Goal: Information Seeking & Learning: Learn about a topic

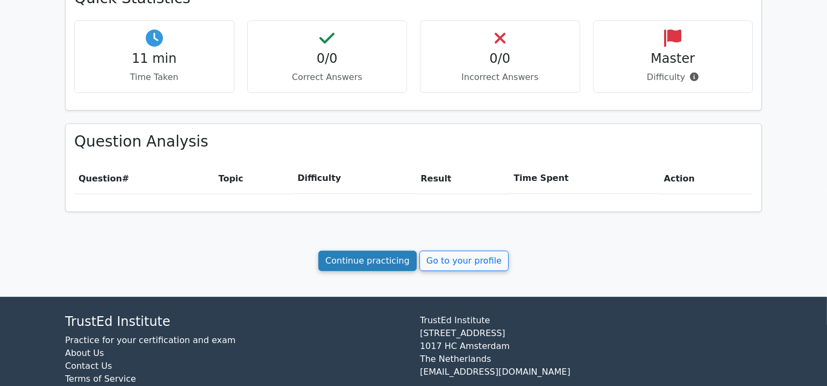
click at [383, 266] on link "Continue practicing" at bounding box center [367, 261] width 98 height 20
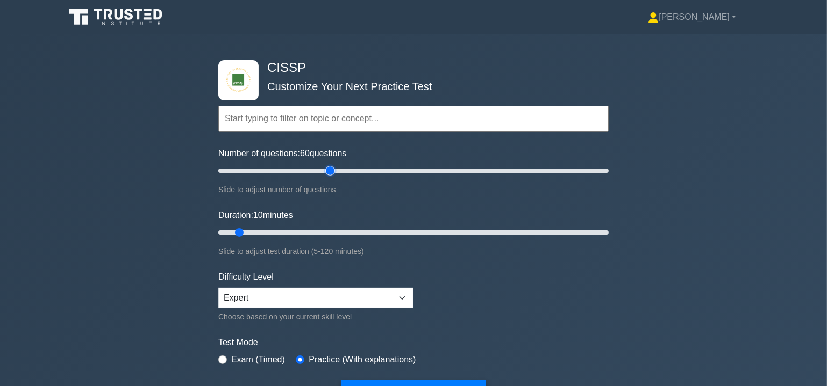
drag, startPoint x: 233, startPoint y: 170, endPoint x: 334, endPoint y: 174, distance: 101.1
click at [334, 174] on input "Number of questions: 60 questions" at bounding box center [413, 170] width 390 height 13
drag, startPoint x: 330, startPoint y: 168, endPoint x: 407, endPoint y: 177, distance: 78.5
type input "100"
click at [407, 177] on input "Number of questions: 100 questions" at bounding box center [413, 170] width 390 height 13
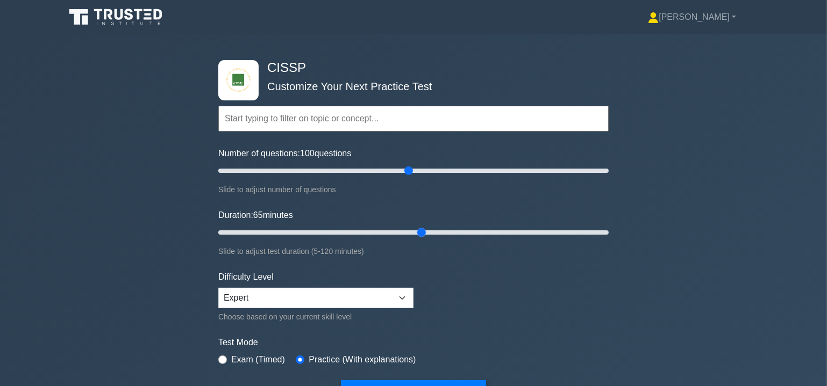
drag, startPoint x: 241, startPoint y: 234, endPoint x: 415, endPoint y: 236, distance: 173.6
type input "65"
click at [415, 236] on input "Duration: 65 minutes" at bounding box center [413, 232] width 390 height 13
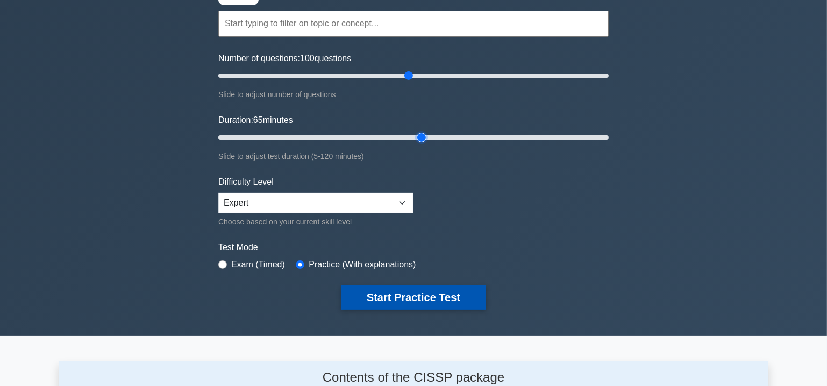
scroll to position [97, 0]
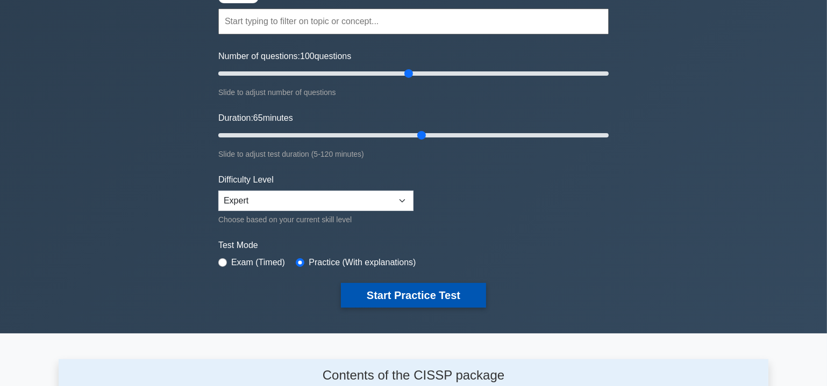
click at [428, 295] on button "Start Practice Test" at bounding box center [413, 295] width 145 height 25
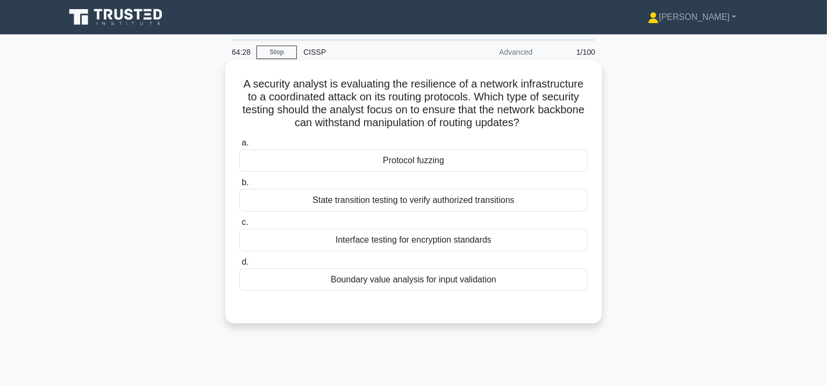
click at [419, 164] on div "Protocol fuzzing" at bounding box center [413, 160] width 348 height 23
click at [239, 147] on input "a. Protocol fuzzing" at bounding box center [239, 143] width 0 height 7
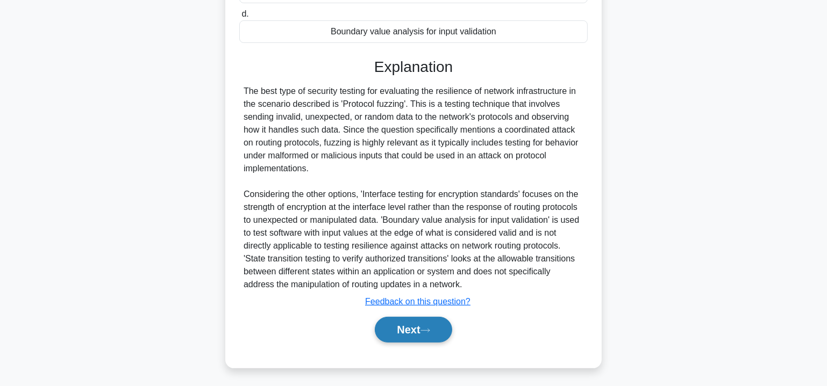
click at [420, 327] on button "Next" at bounding box center [413, 330] width 77 height 26
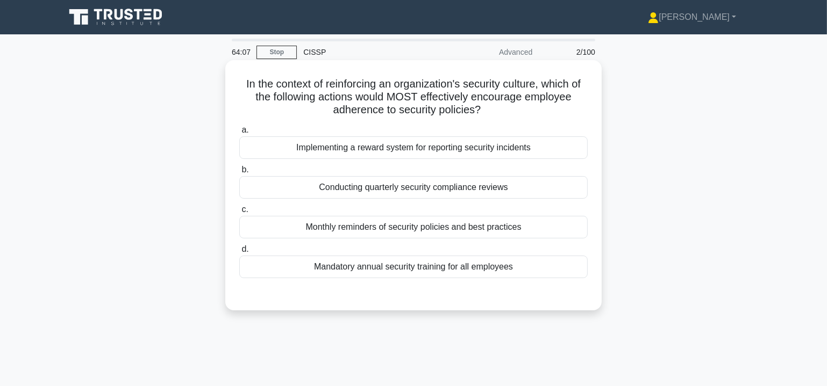
click at [416, 148] on div "Implementing a reward system for reporting security incidents" at bounding box center [413, 148] width 348 height 23
click at [239, 134] on input "a. Implementing a reward system for reporting security incidents" at bounding box center [239, 130] width 0 height 7
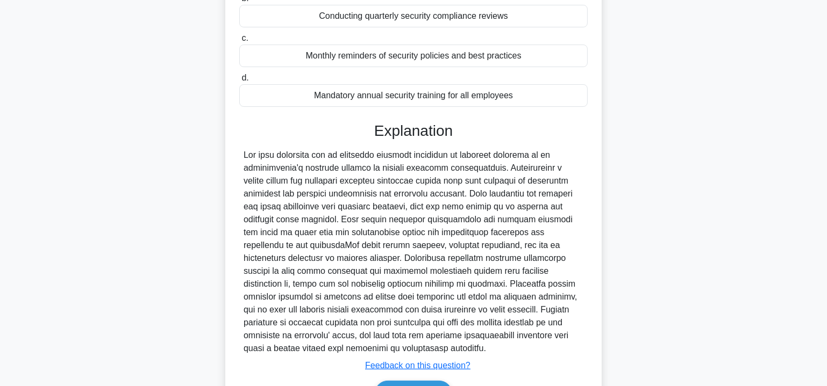
scroll to position [195, 0]
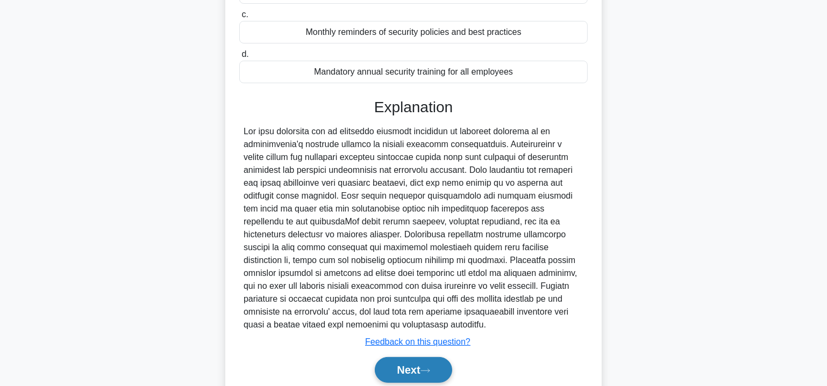
click at [415, 366] on button "Next" at bounding box center [413, 370] width 77 height 26
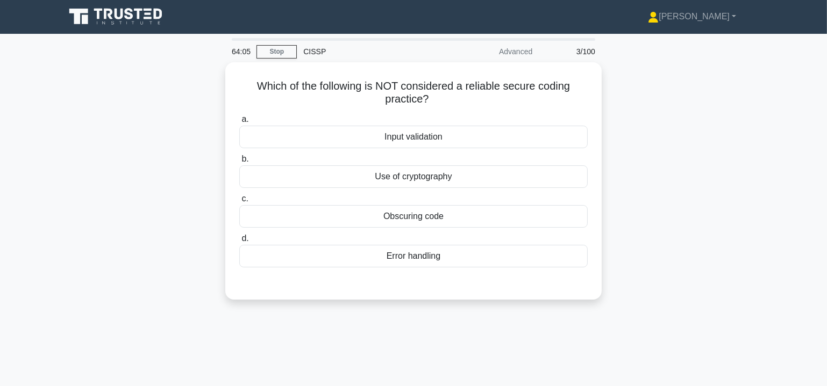
scroll to position [0, 0]
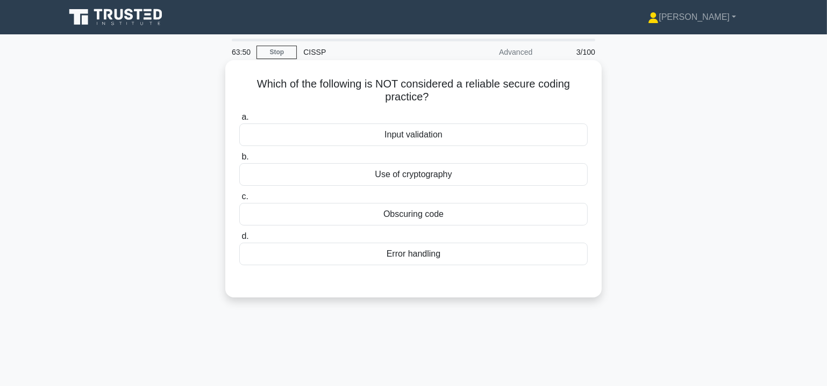
click at [416, 218] on div "Obscuring code" at bounding box center [413, 214] width 348 height 23
click at [239, 201] on input "c. Obscuring code" at bounding box center [239, 197] width 0 height 7
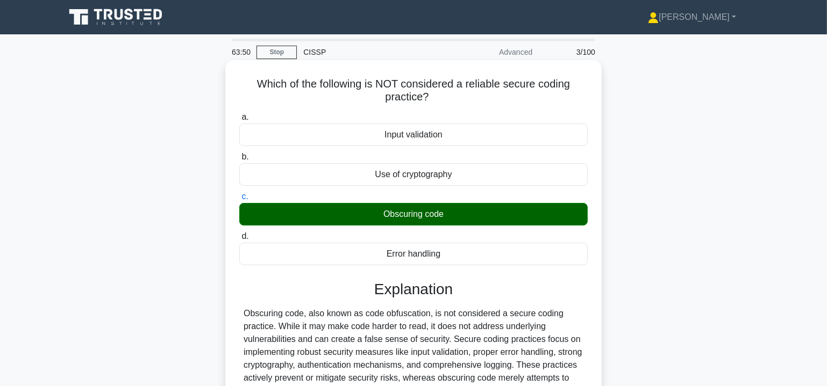
scroll to position [194, 0]
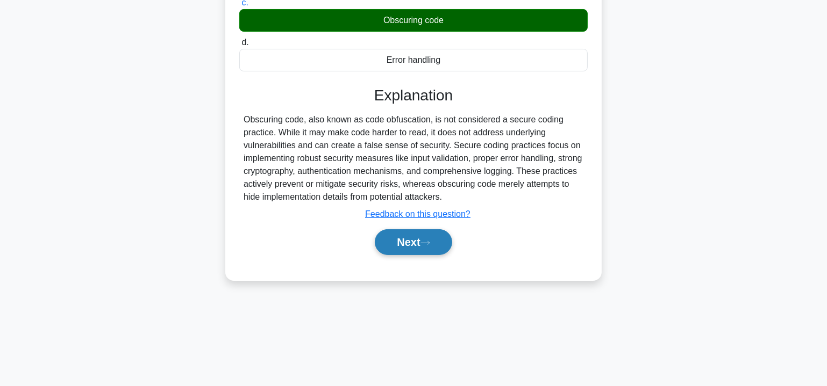
click at [419, 236] on button "Next" at bounding box center [413, 243] width 77 height 26
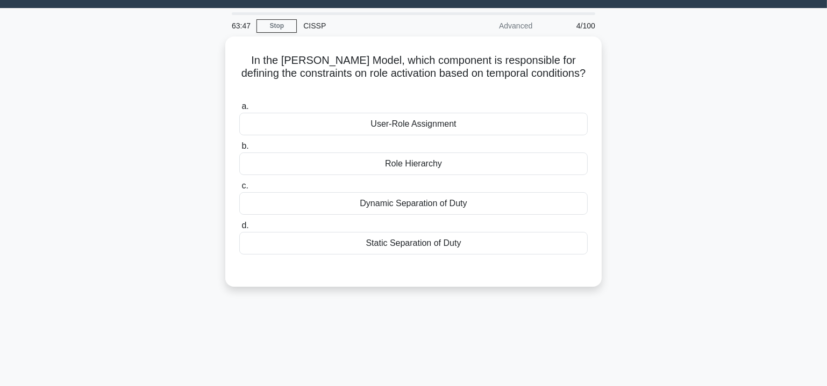
scroll to position [0, 0]
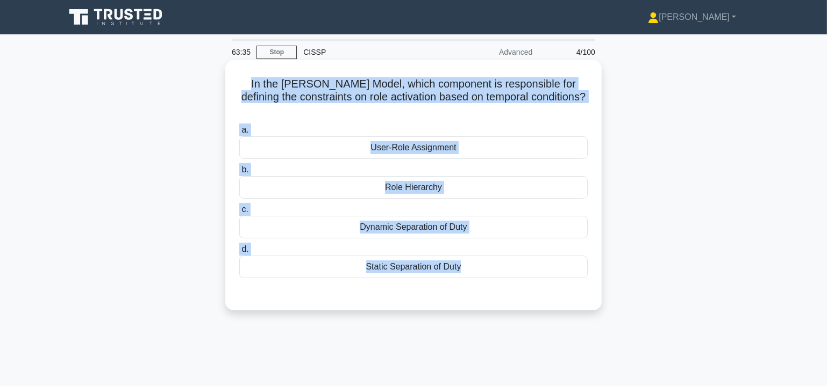
drag, startPoint x: 243, startPoint y: 84, endPoint x: 575, endPoint y: 284, distance: 387.3
click at [575, 284] on div "In the Sandhu-Ferraiolo Model, which component is responsible for defining the …" at bounding box center [414, 186] width 368 height 242
copy div "In the Sandhu-Ferraiolo Model, which component is responsible for defining the …"
click at [411, 229] on div "Dynamic Separation of Duty" at bounding box center [413, 227] width 348 height 23
click at [239, 213] on input "c. Dynamic Separation of Duty" at bounding box center [239, 209] width 0 height 7
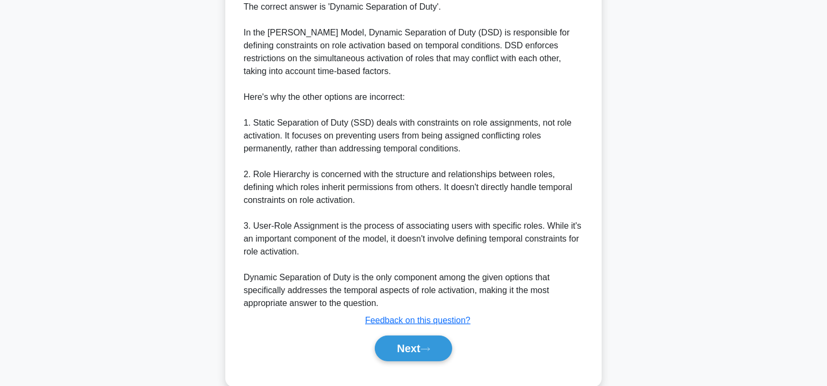
scroll to position [326, 0]
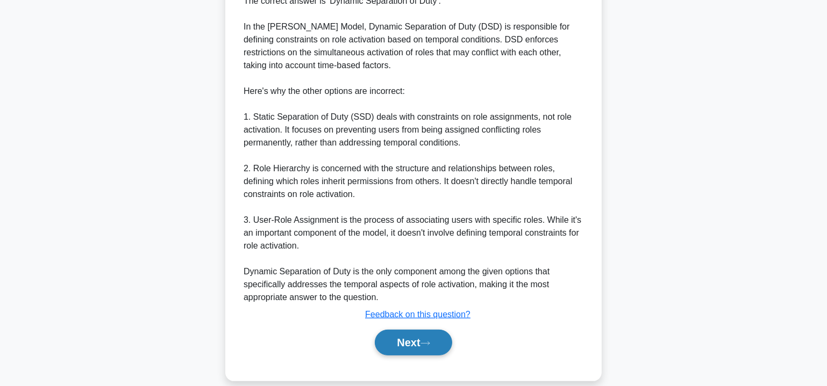
click at [396, 341] on button "Next" at bounding box center [413, 343] width 77 height 26
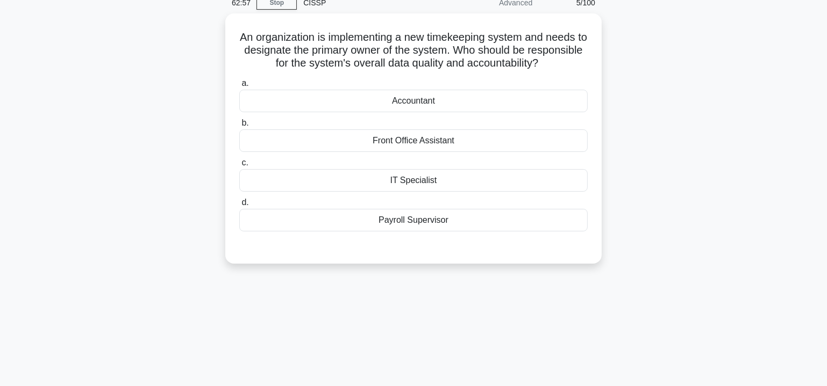
scroll to position [0, 0]
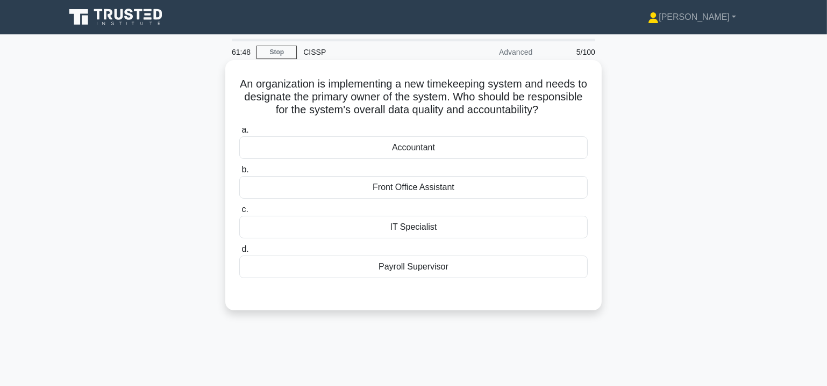
click at [418, 265] on div "Payroll Supervisor" at bounding box center [413, 267] width 348 height 23
click at [239, 253] on input "d. Payroll Supervisor" at bounding box center [239, 249] width 0 height 7
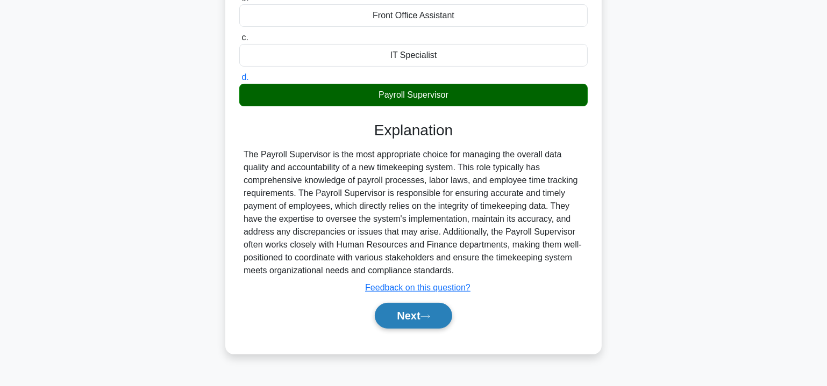
scroll to position [194, 0]
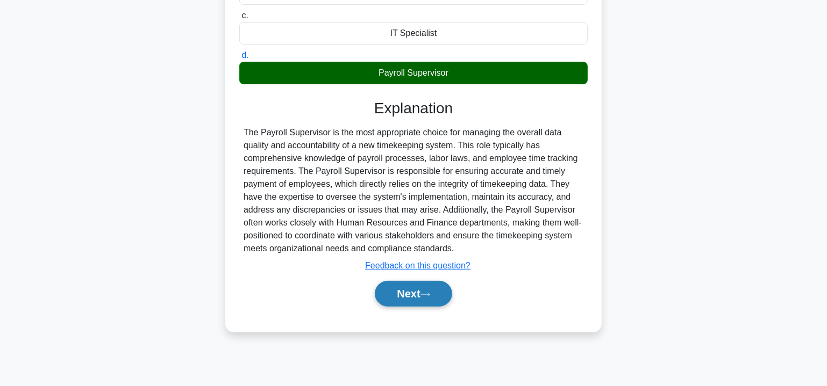
click at [424, 293] on button "Next" at bounding box center [413, 294] width 77 height 26
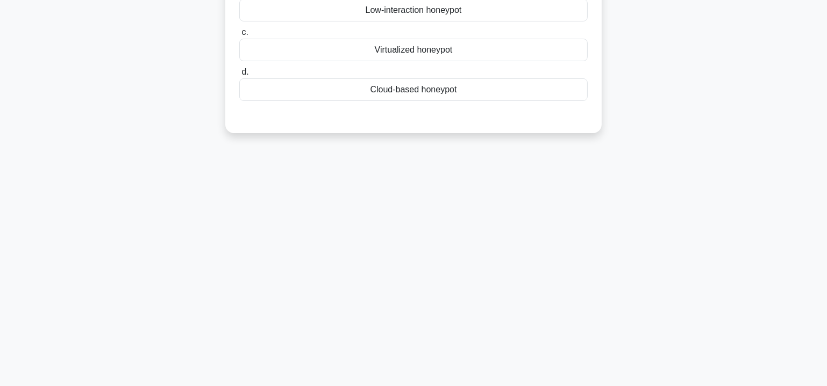
scroll to position [0, 0]
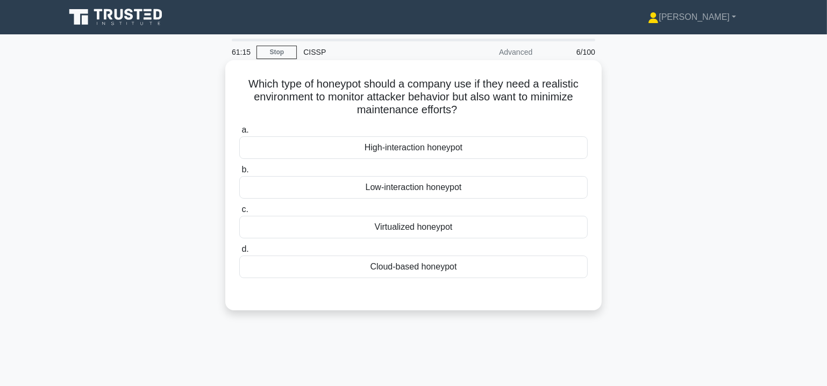
click at [432, 267] on div "Cloud-based honeypot" at bounding box center [413, 267] width 348 height 23
click at [239, 253] on input "d. Cloud-based honeypot" at bounding box center [239, 249] width 0 height 7
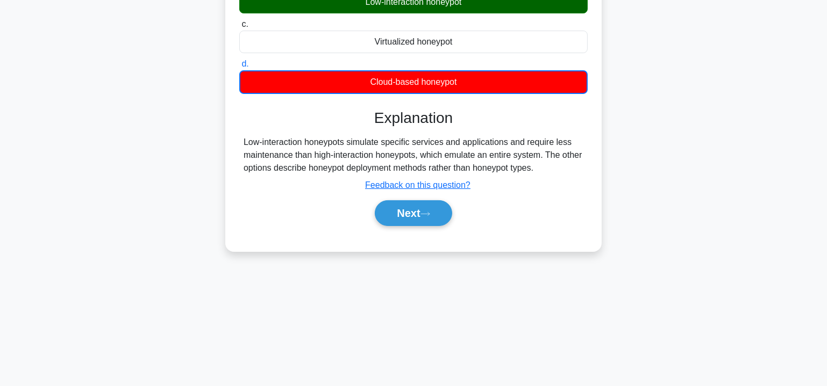
scroll to position [194, 0]
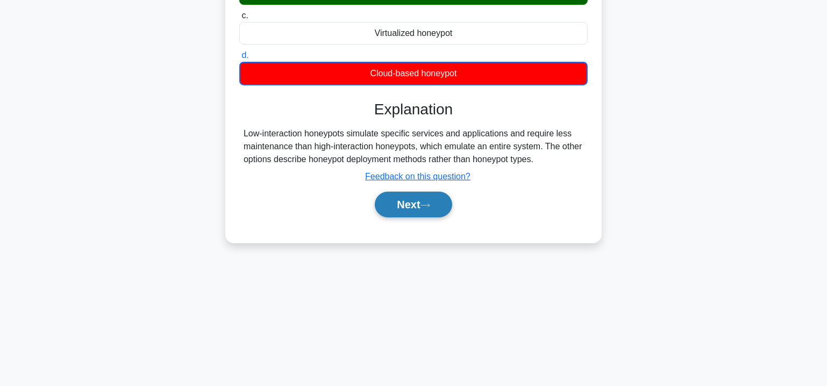
click at [430, 203] on icon at bounding box center [425, 206] width 10 height 6
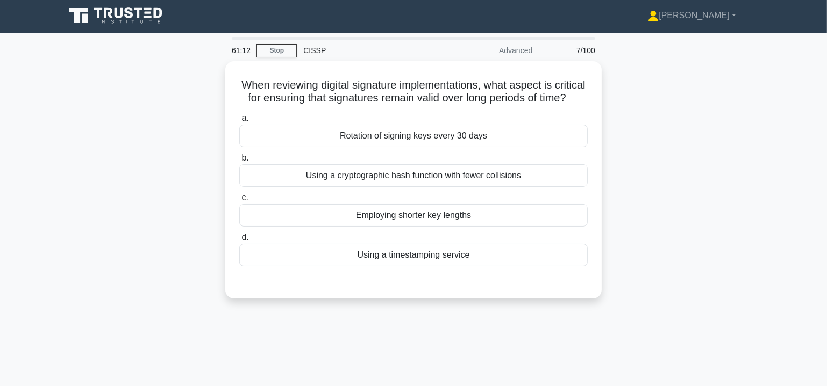
scroll to position [0, 0]
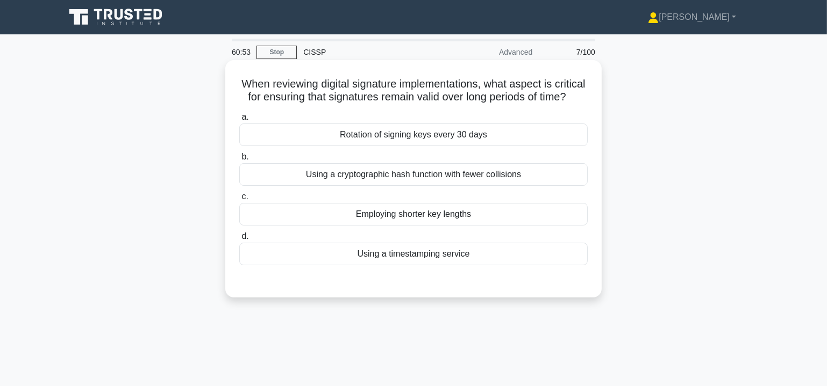
click at [476, 186] on div "Using a cryptographic hash function with fewer collisions" at bounding box center [413, 174] width 348 height 23
click at [239, 161] on input "b. Using a cryptographic hash function with fewer collisions" at bounding box center [239, 157] width 0 height 7
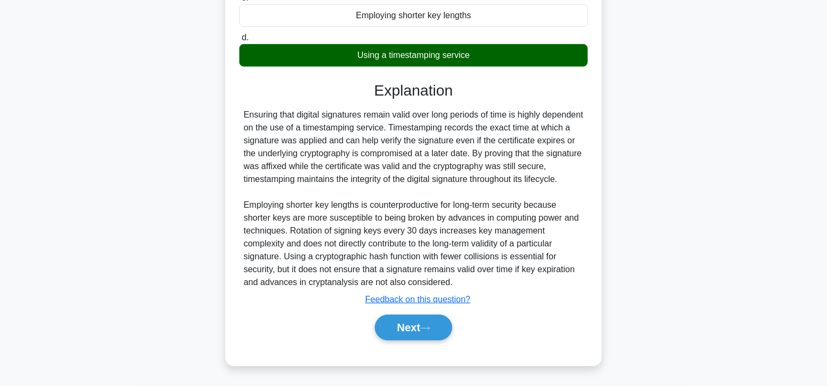
scroll to position [224, 0]
click at [412, 329] on button "Next" at bounding box center [413, 328] width 77 height 26
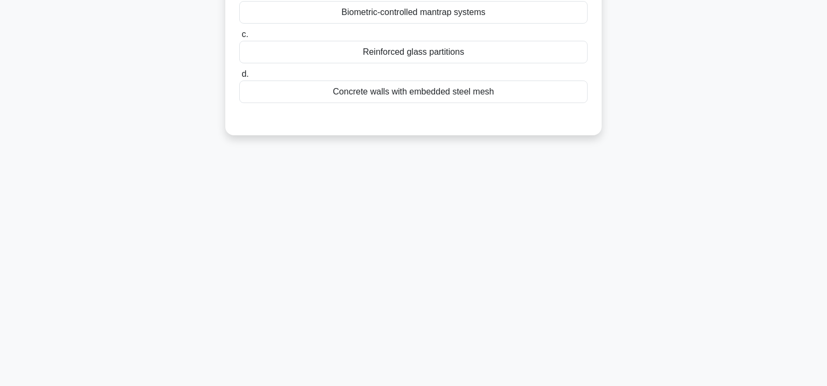
scroll to position [0, 0]
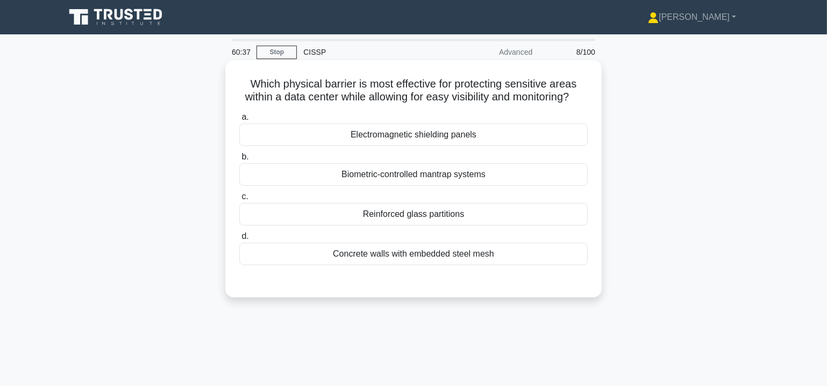
click at [425, 226] on div "Reinforced glass partitions" at bounding box center [413, 214] width 348 height 23
click at [239, 201] on input "c. Reinforced glass partitions" at bounding box center [239, 197] width 0 height 7
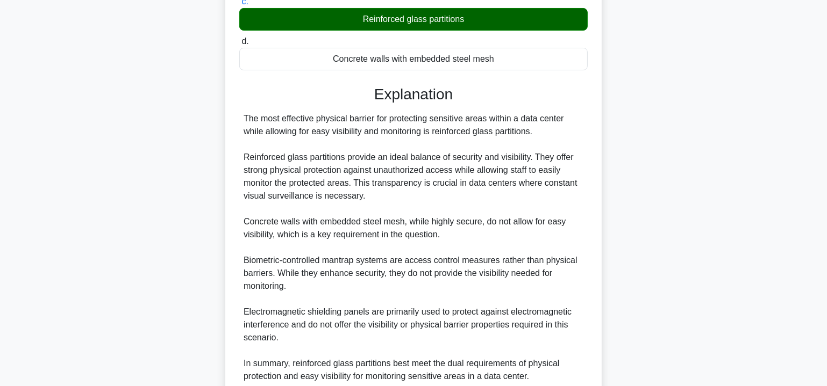
scroll to position [293, 0]
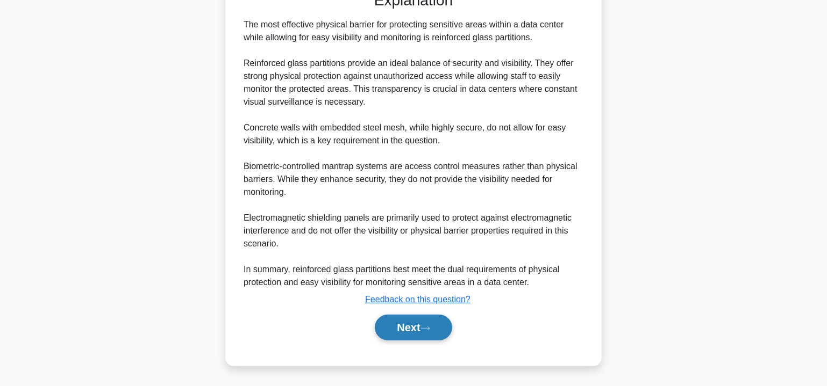
click at [421, 332] on button "Next" at bounding box center [413, 328] width 77 height 26
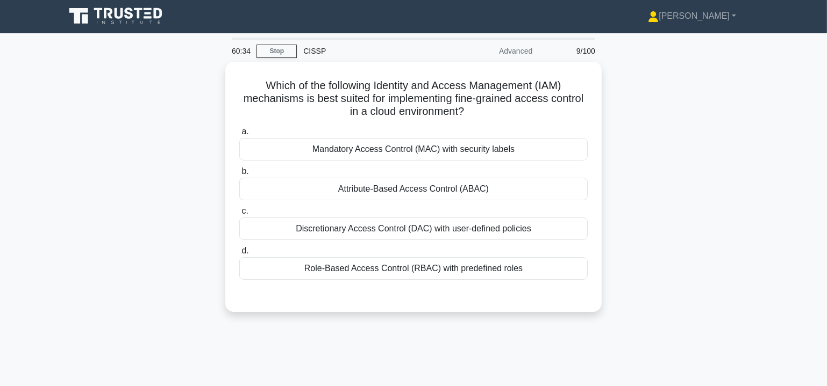
scroll to position [0, 0]
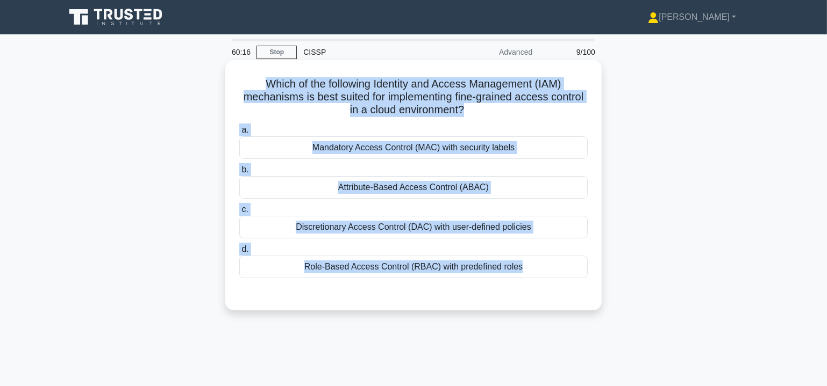
drag, startPoint x: 249, startPoint y: 88, endPoint x: 527, endPoint y: 289, distance: 343.4
click at [527, 289] on div "Which of the following Identity and Access Management (IAM) mechanisms is best …" at bounding box center [414, 186] width 368 height 242
copy div "Which of the following Identity and Access Management (IAM) mechanisms is best …"
click at [380, 186] on div "Attribute-Based Access Control (ABAC)" at bounding box center [413, 187] width 348 height 23
click at [239, 174] on input "b. Attribute-Based Access Control (ABAC)" at bounding box center [239, 170] width 0 height 7
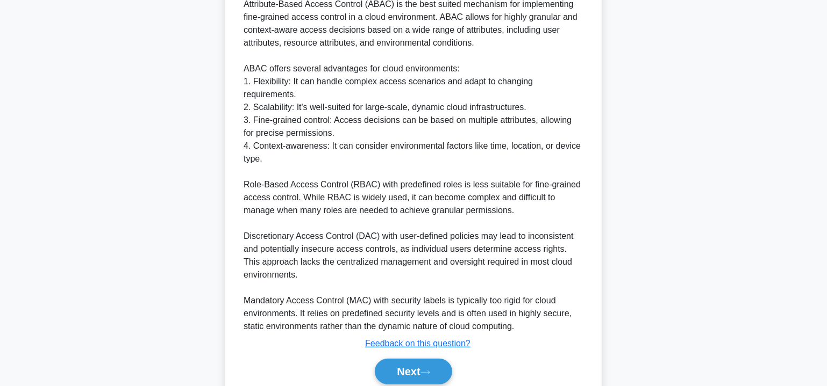
scroll to position [326, 0]
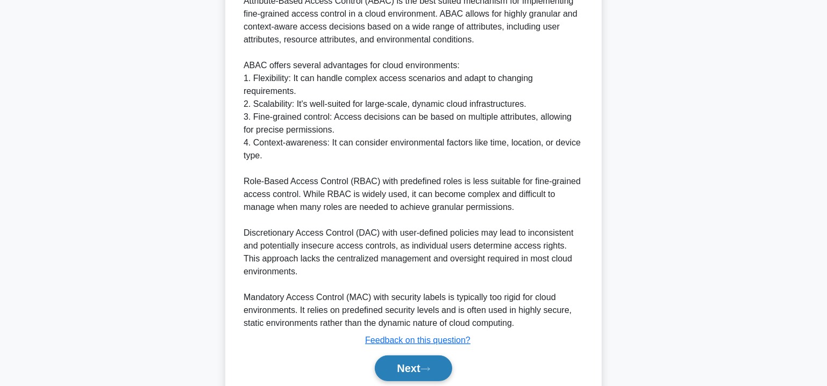
click at [418, 356] on button "Next" at bounding box center [413, 369] width 77 height 26
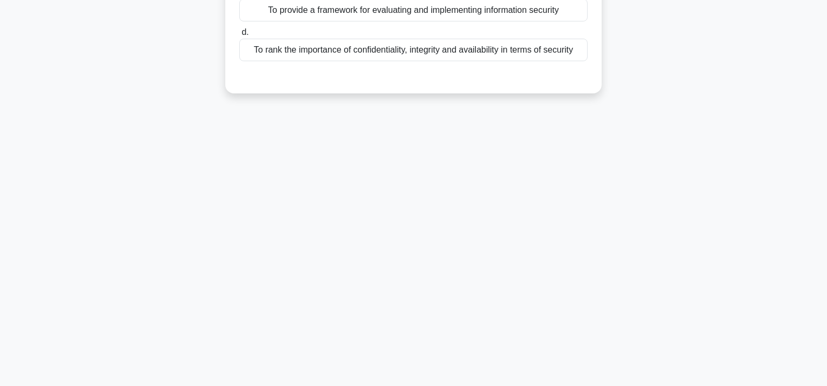
scroll to position [0, 0]
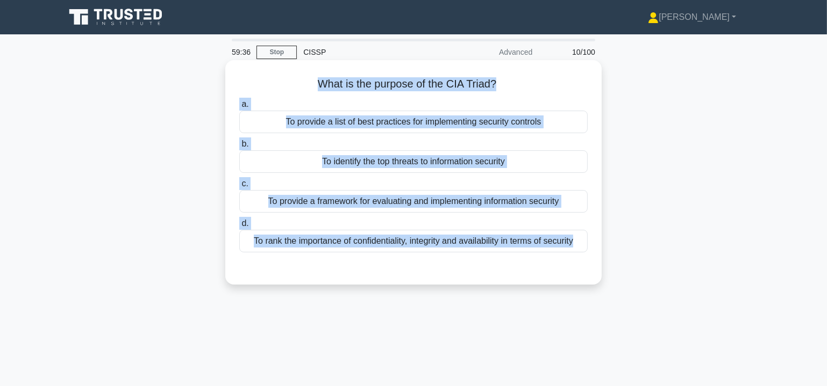
drag, startPoint x: 308, startPoint y: 82, endPoint x: 591, endPoint y: 255, distance: 331.5
click at [591, 255] on div "What is the purpose of the CIA Triad? .spinner_0XTQ{transform-origin:center;ani…" at bounding box center [414, 173] width 368 height 216
copy div "What is the purpose of the CIA Triad? .spinner_0XTQ{transform-origin:center;ani…"
click at [436, 199] on div "To provide a framework for evaluating and implementing information security" at bounding box center [413, 201] width 348 height 23
click at [239, 188] on input "c. To provide a framework for evaluating and implementing information security" at bounding box center [239, 184] width 0 height 7
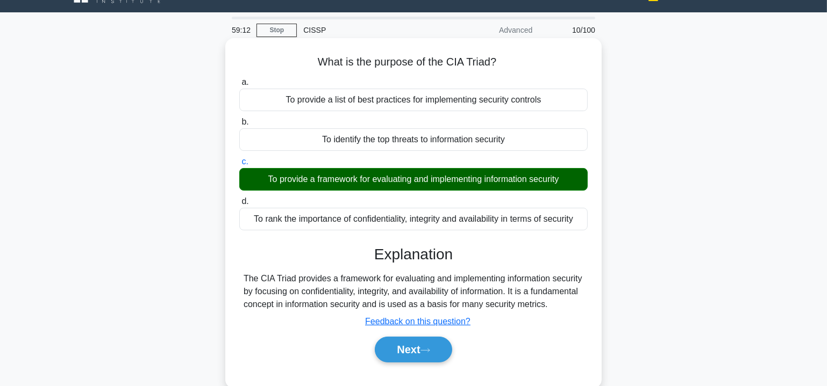
scroll to position [130, 0]
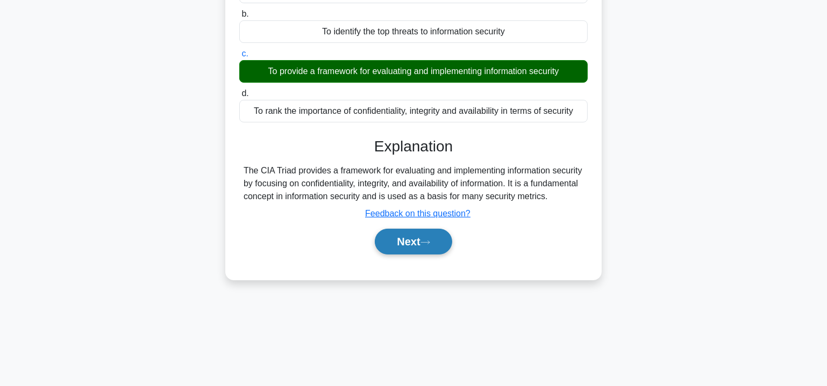
click at [427, 246] on icon at bounding box center [425, 243] width 10 height 6
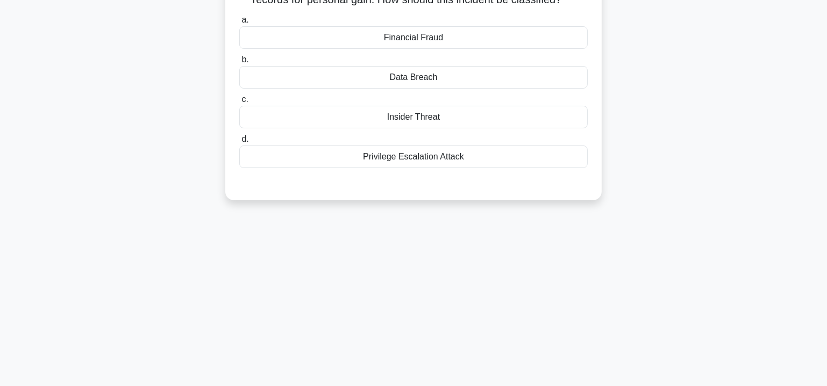
scroll to position [0, 0]
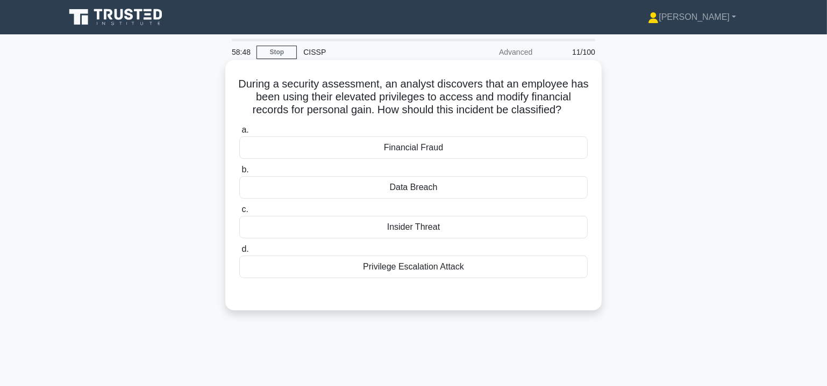
click at [428, 225] on div "Insider Threat" at bounding box center [413, 227] width 348 height 23
click at [239, 213] on input "c. Insider Threat" at bounding box center [239, 209] width 0 height 7
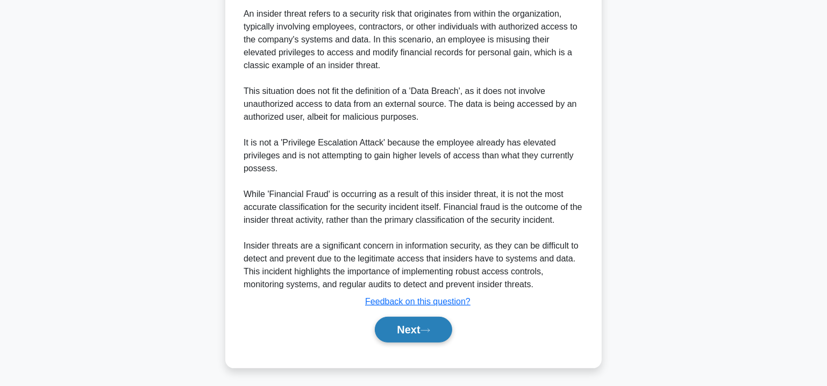
click at [423, 324] on button "Next" at bounding box center [413, 330] width 77 height 26
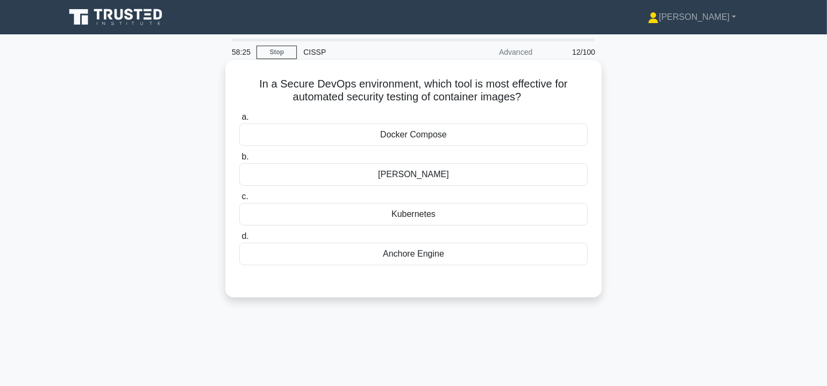
drag, startPoint x: 251, startPoint y: 89, endPoint x: 543, endPoint y: 256, distance: 336.6
click at [543, 256] on div "In a Secure DevOps environment, which tool is most effective for automated secu…" at bounding box center [414, 179] width 368 height 229
copy div "In a Secure DevOps environment, which tool is most effective for automated secu…"
click at [413, 254] on div "Anchore Engine" at bounding box center [413, 254] width 348 height 23
click at [239, 240] on input "d. Anchore Engine" at bounding box center [239, 236] width 0 height 7
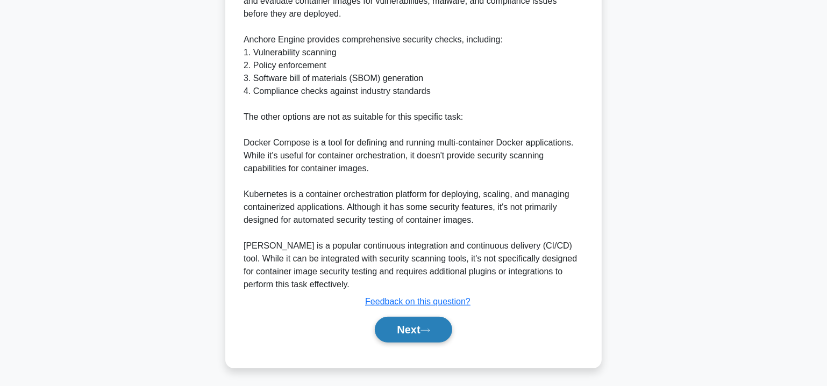
click at [406, 332] on button "Next" at bounding box center [413, 330] width 77 height 26
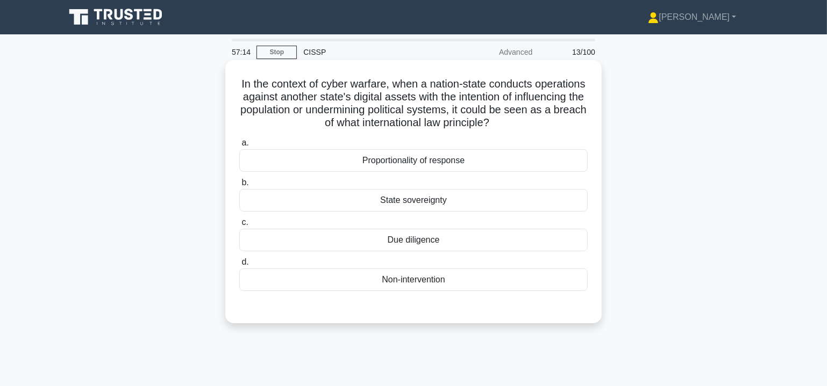
click at [424, 199] on div "State sovereignty" at bounding box center [413, 200] width 348 height 23
click at [239, 187] on input "b. State sovereignty" at bounding box center [239, 183] width 0 height 7
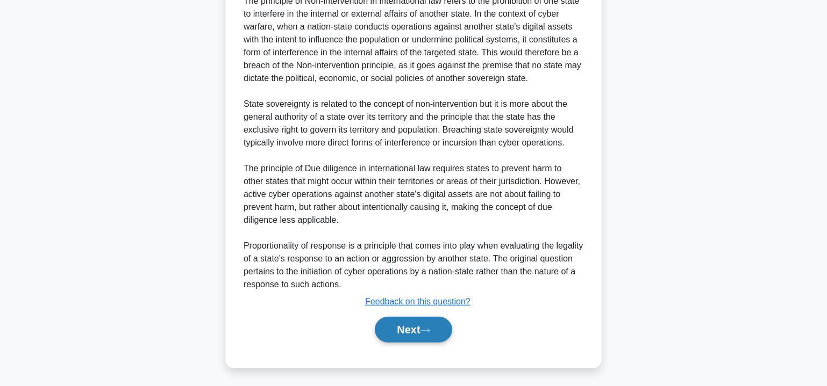
click at [425, 331] on icon at bounding box center [425, 331] width 10 height 6
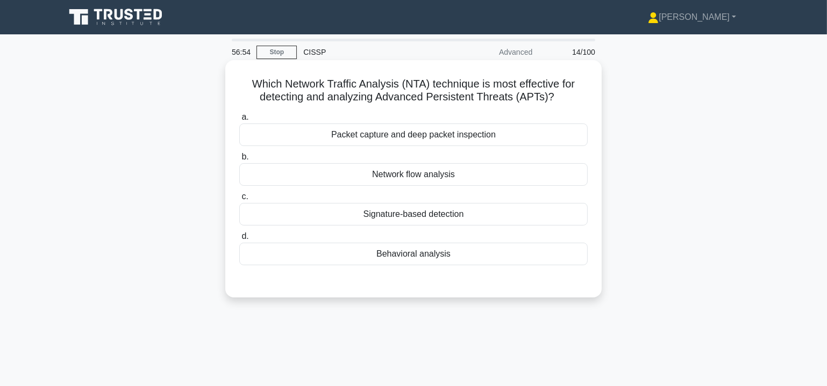
click at [421, 255] on div "Behavioral analysis" at bounding box center [413, 254] width 348 height 23
click at [239, 240] on input "d. Behavioral analysis" at bounding box center [239, 236] width 0 height 7
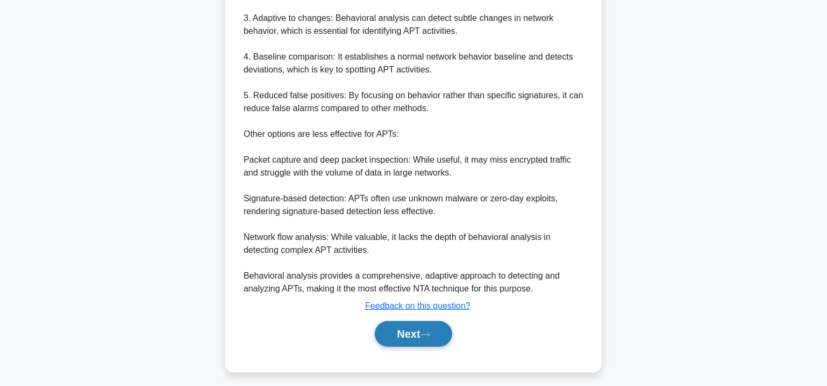
scroll to position [416, 0]
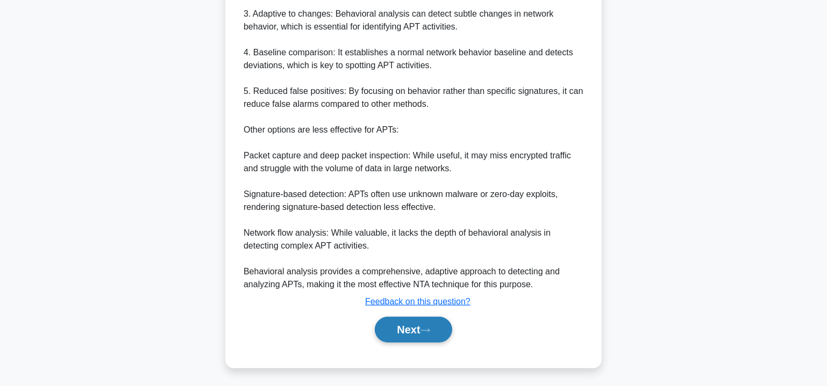
click at [415, 332] on button "Next" at bounding box center [413, 330] width 77 height 26
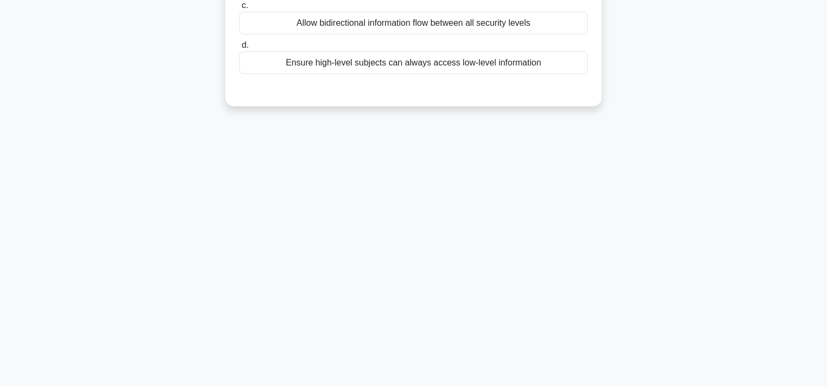
scroll to position [0, 0]
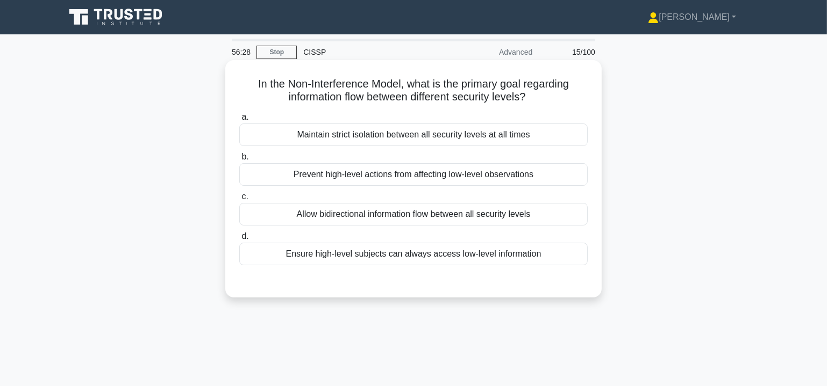
click at [378, 177] on div "Prevent high-level actions from affecting low-level observations" at bounding box center [413, 174] width 348 height 23
click at [239, 161] on input "b. Prevent high-level actions from affecting low-level observations" at bounding box center [239, 157] width 0 height 7
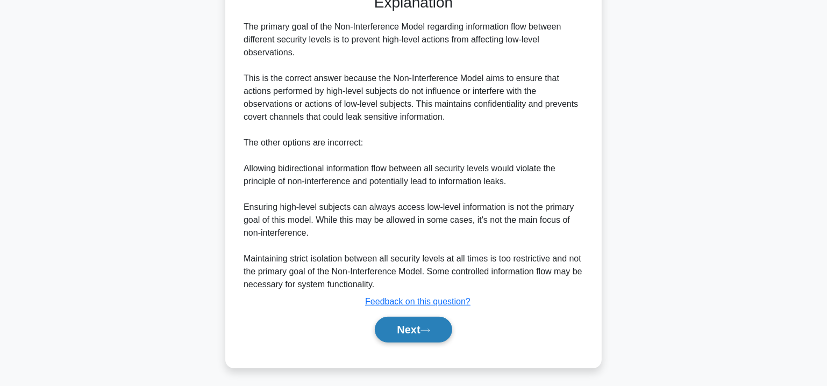
click at [423, 323] on button "Next" at bounding box center [413, 330] width 77 height 26
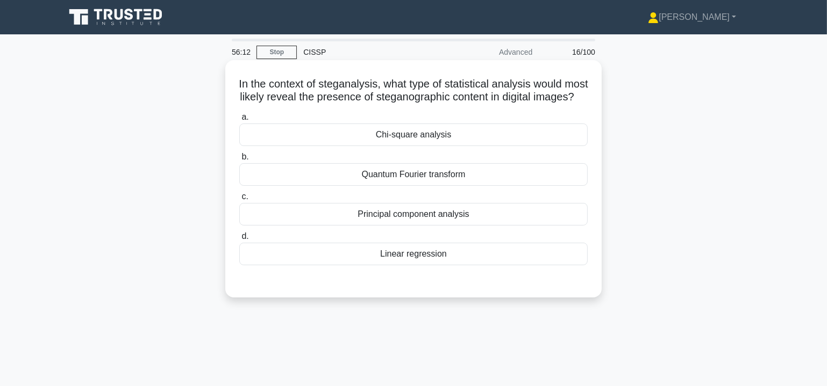
click at [479, 186] on div "Quantum Fourier transform" at bounding box center [413, 174] width 348 height 23
click at [239, 161] on input "b. Quantum Fourier transform" at bounding box center [239, 157] width 0 height 7
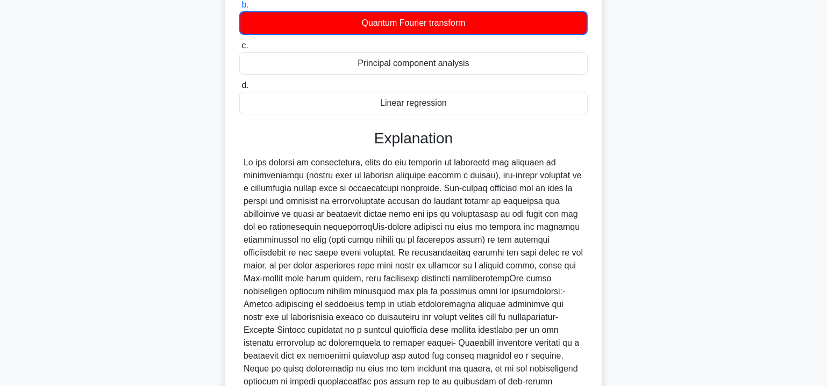
scroll to position [260, 0]
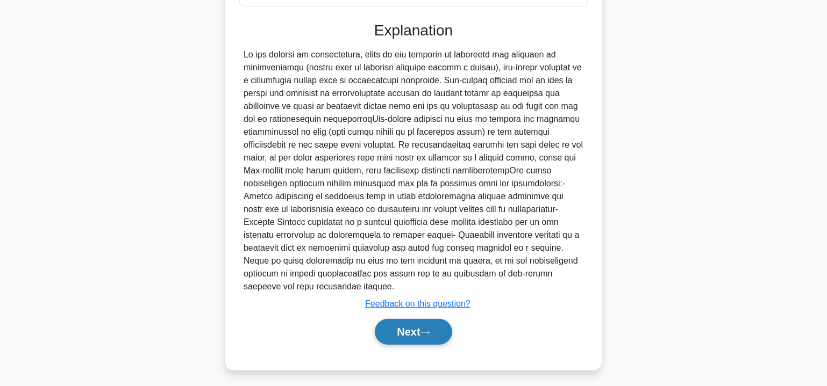
click at [423, 345] on button "Next" at bounding box center [413, 332] width 77 height 26
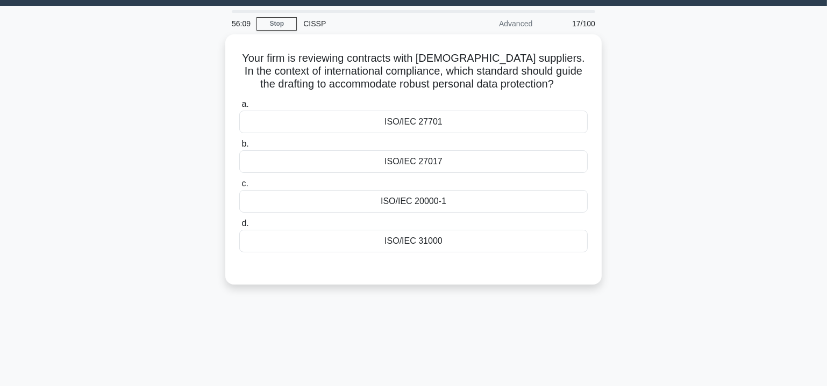
scroll to position [0, 0]
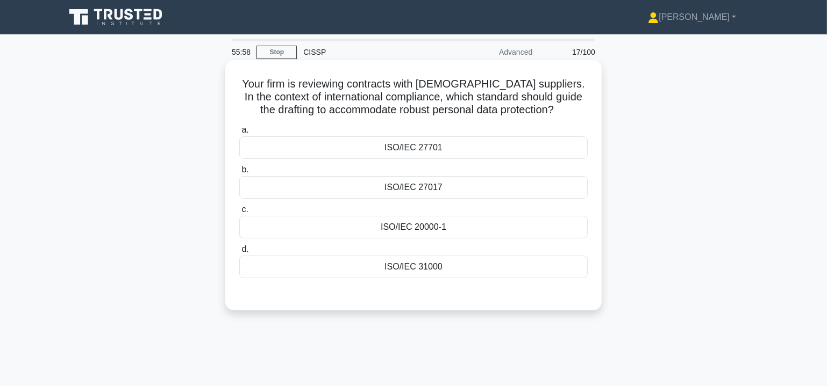
drag, startPoint x: 236, startPoint y: 83, endPoint x: 467, endPoint y: 262, distance: 292.7
click at [467, 262] on div "Your firm is reviewing contracts with European suppliers. In the context of int…" at bounding box center [414, 186] width 368 height 242
copy div "Your firm is reviewing contracts with European suppliers. In the context of int…"
click at [435, 151] on div "ISO/IEC 27701" at bounding box center [413, 148] width 348 height 23
click at [239, 134] on input "a. ISO/IEC 27701" at bounding box center [239, 130] width 0 height 7
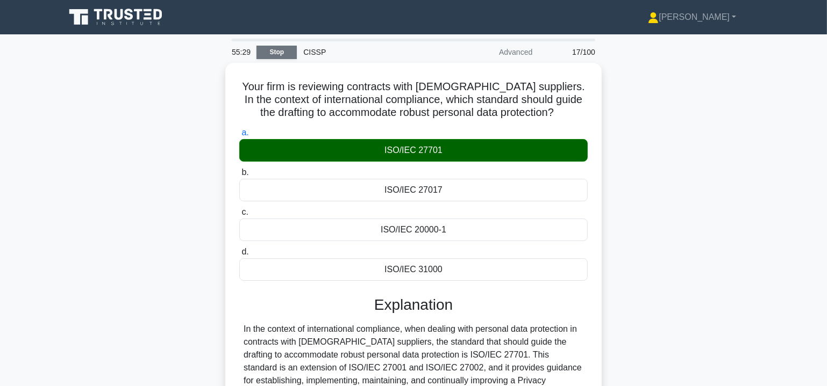
click at [278, 52] on link "Stop" at bounding box center [276, 52] width 40 height 13
